Goal: Task Accomplishment & Management: Manage account settings

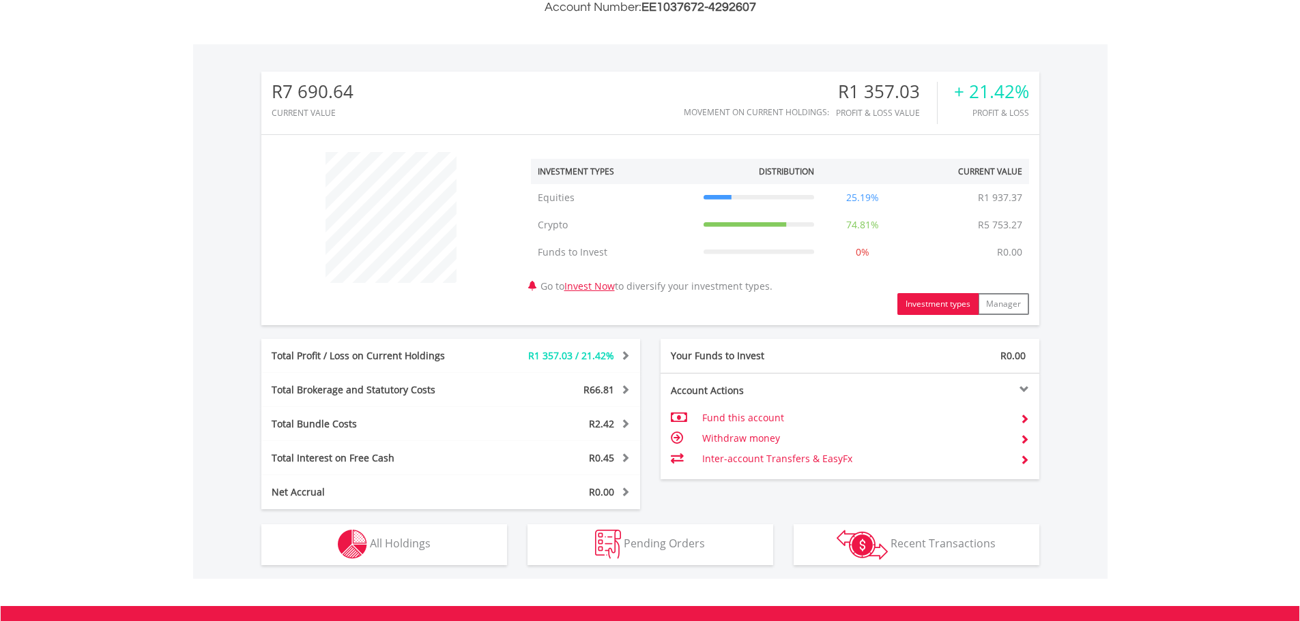
scroll to position [560, 0]
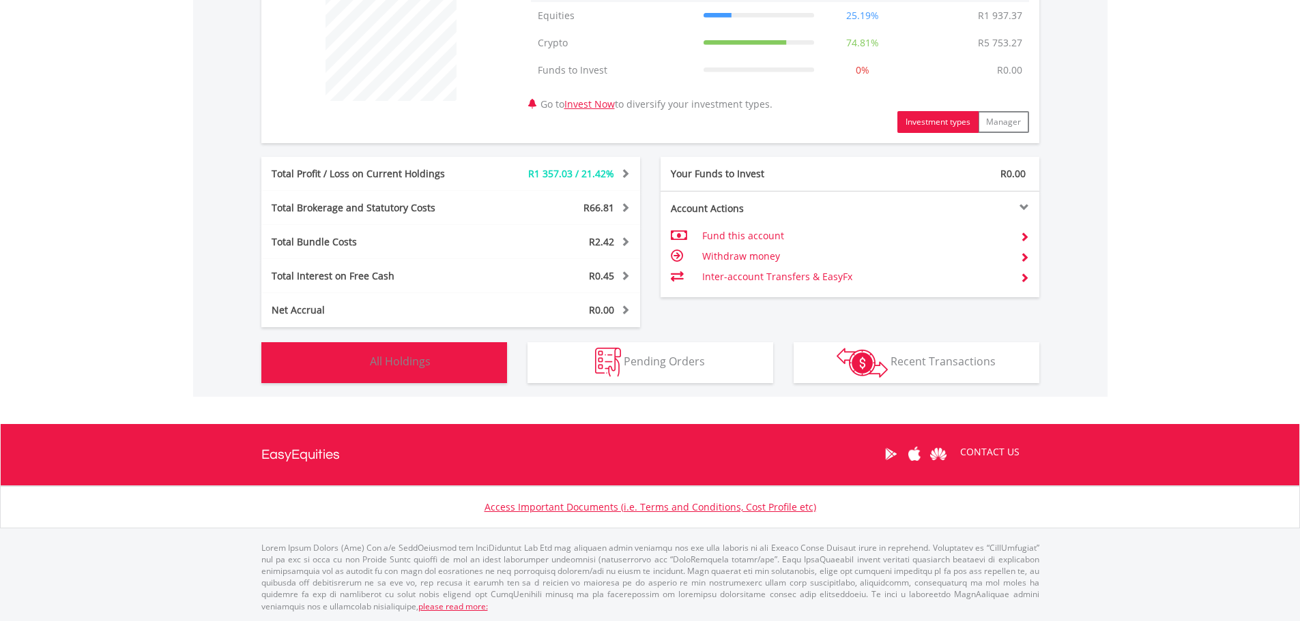
click at [401, 353] on button "Holdings All Holdings" at bounding box center [384, 362] width 246 height 41
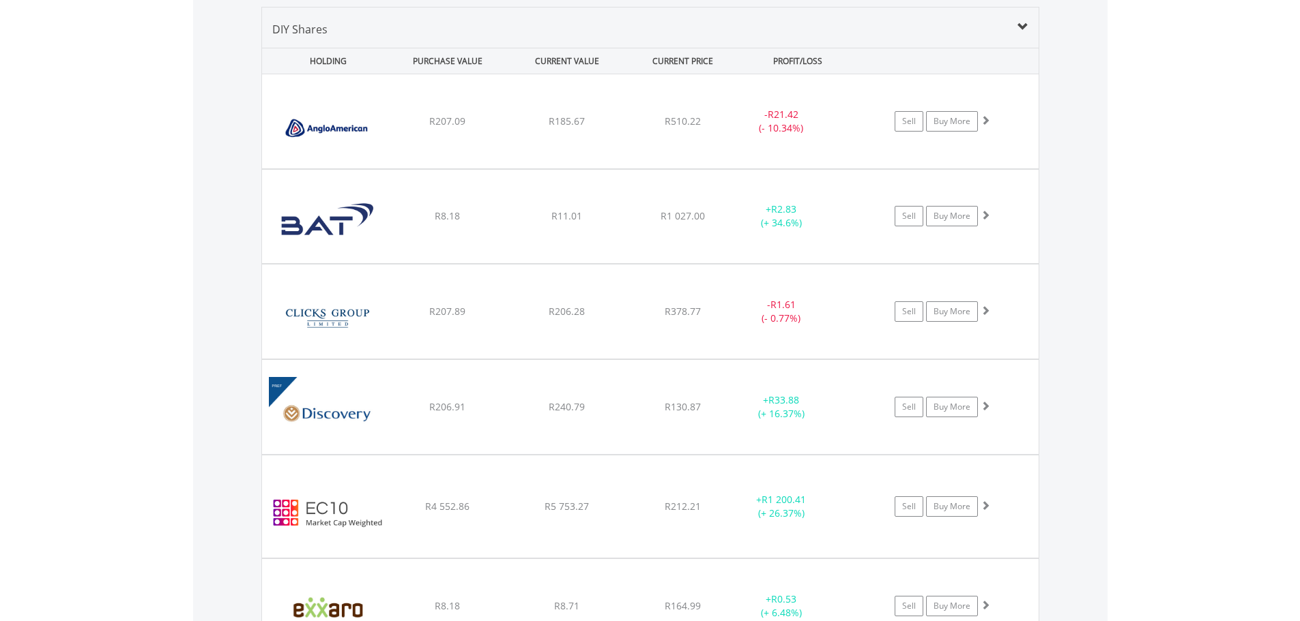
scroll to position [984, 0]
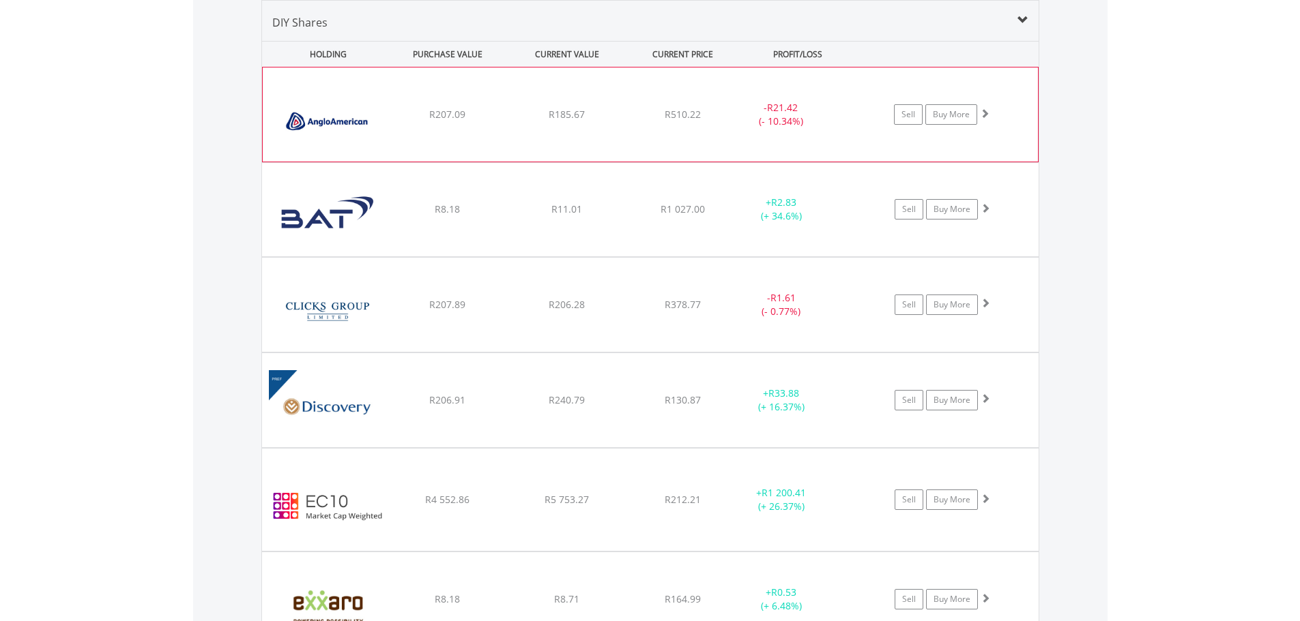
click at [539, 142] on div "﻿ Anglo American PLC R207.09 R185.67 R510.22 - R21.42 (- 10.34%) Sell Buy More" at bounding box center [650, 115] width 775 height 94
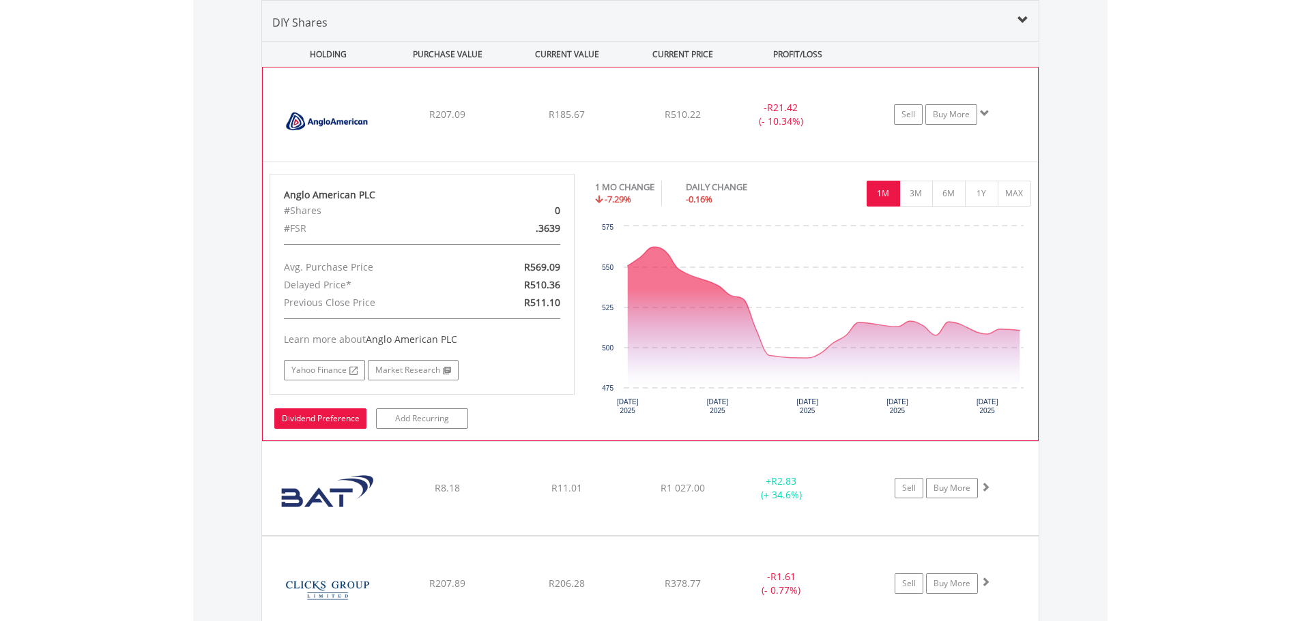
click at [317, 415] on link "Dividend Preference" at bounding box center [320, 419] width 92 height 20
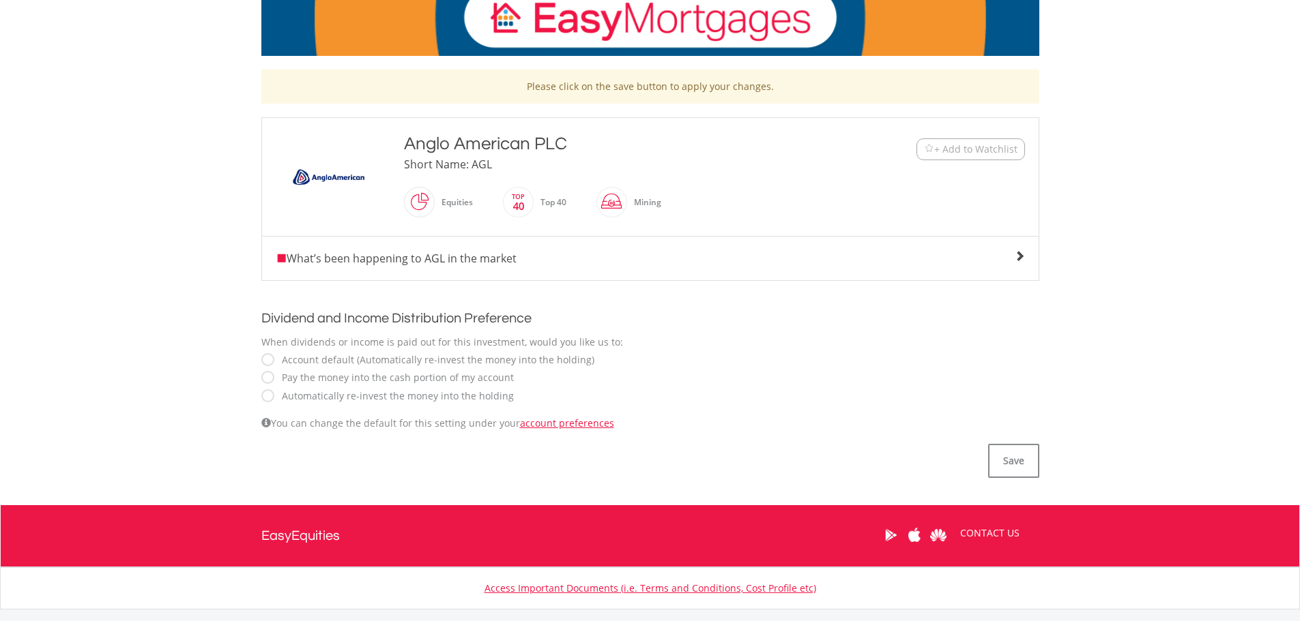
scroll to position [273, 0]
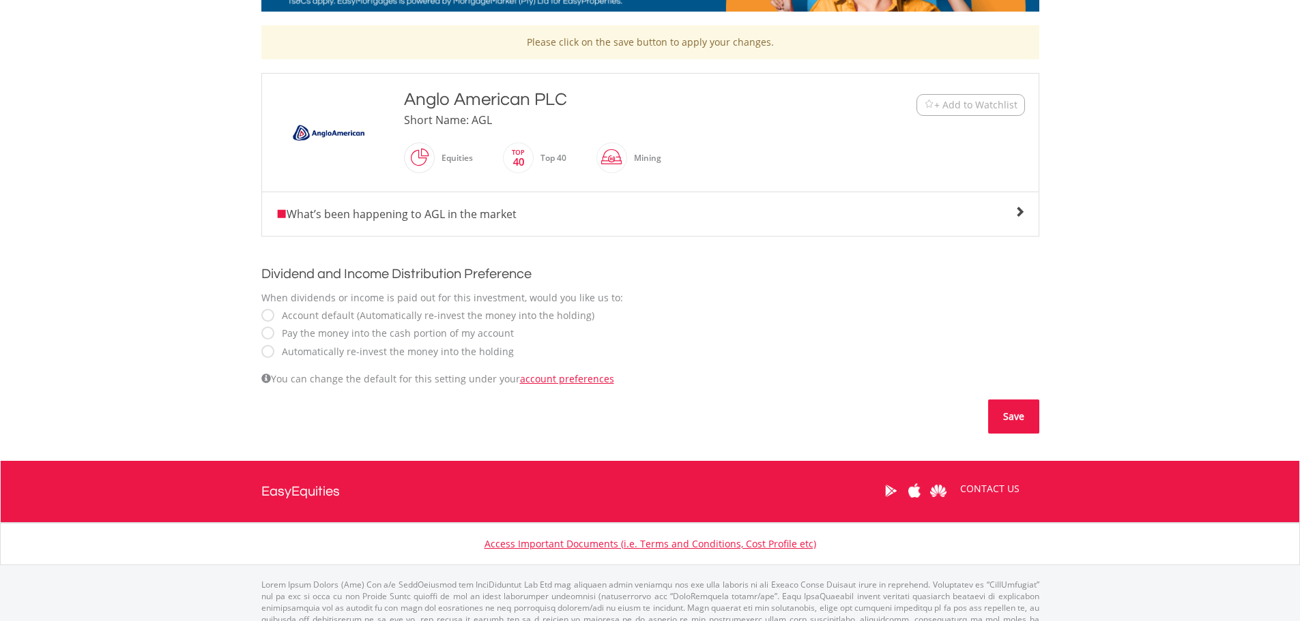
click at [1008, 415] on button "Save" at bounding box center [1013, 417] width 51 height 34
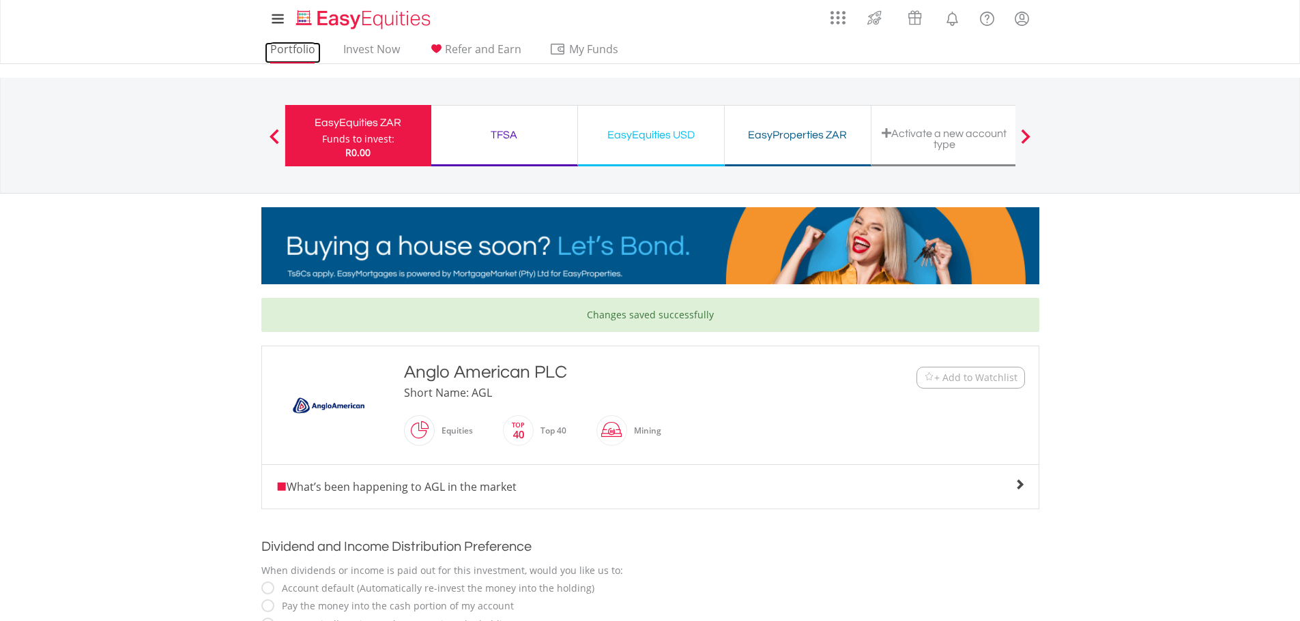
click at [286, 52] on link "Portfolio" at bounding box center [293, 52] width 56 height 21
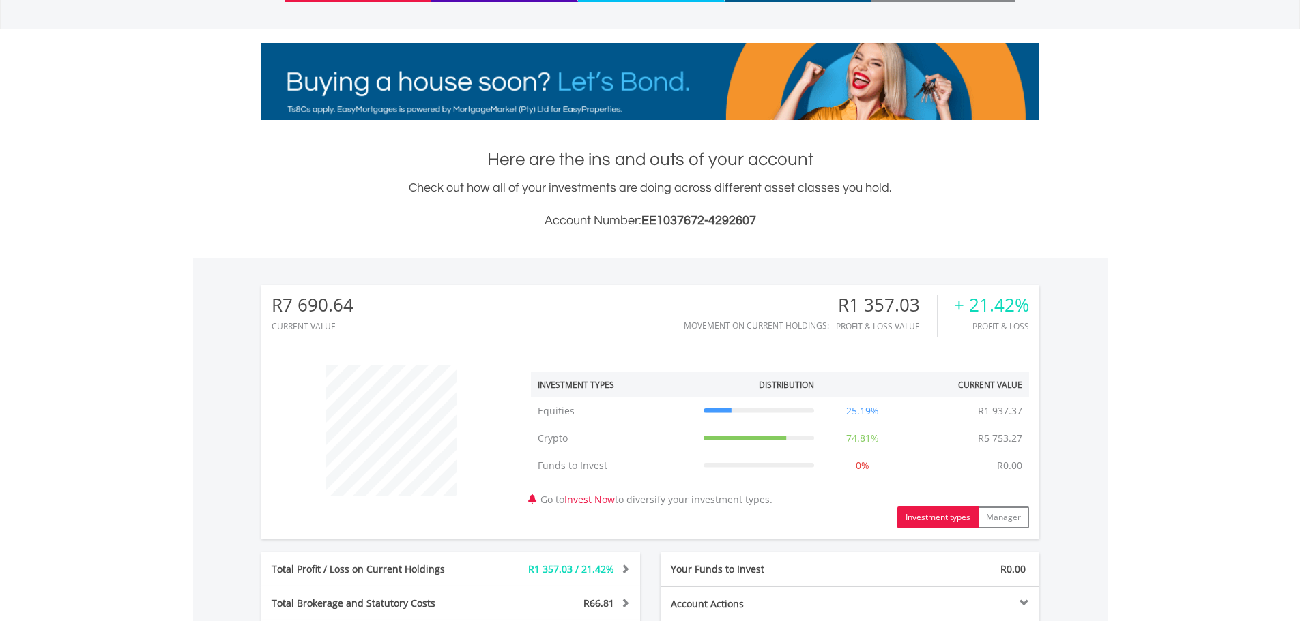
scroll to position [205, 0]
